Goal: Navigation & Orientation: Go to known website

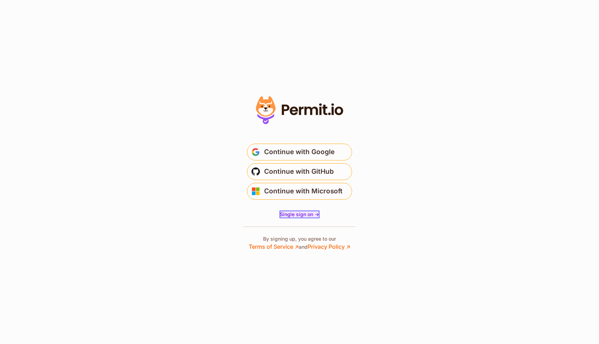
click at [296, 215] on span "Single sign on ->" at bounding box center [299, 214] width 39 height 6
